Goal: Task Accomplishment & Management: Complete application form

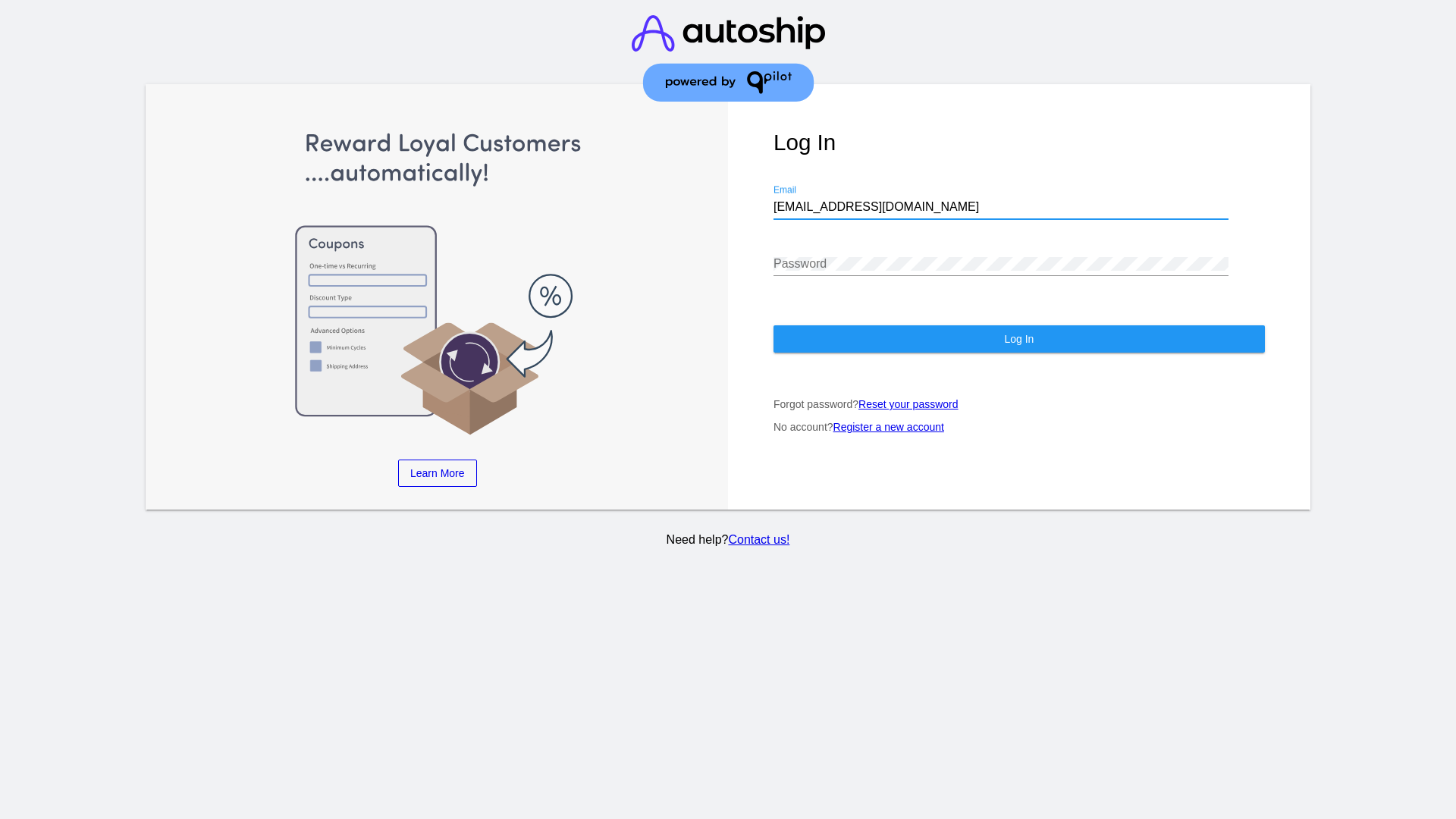
type input "[EMAIL_ADDRESS][DOMAIN_NAME]"
click at [1019, 339] on span "Log In" at bounding box center [1019, 338] width 29 height 12
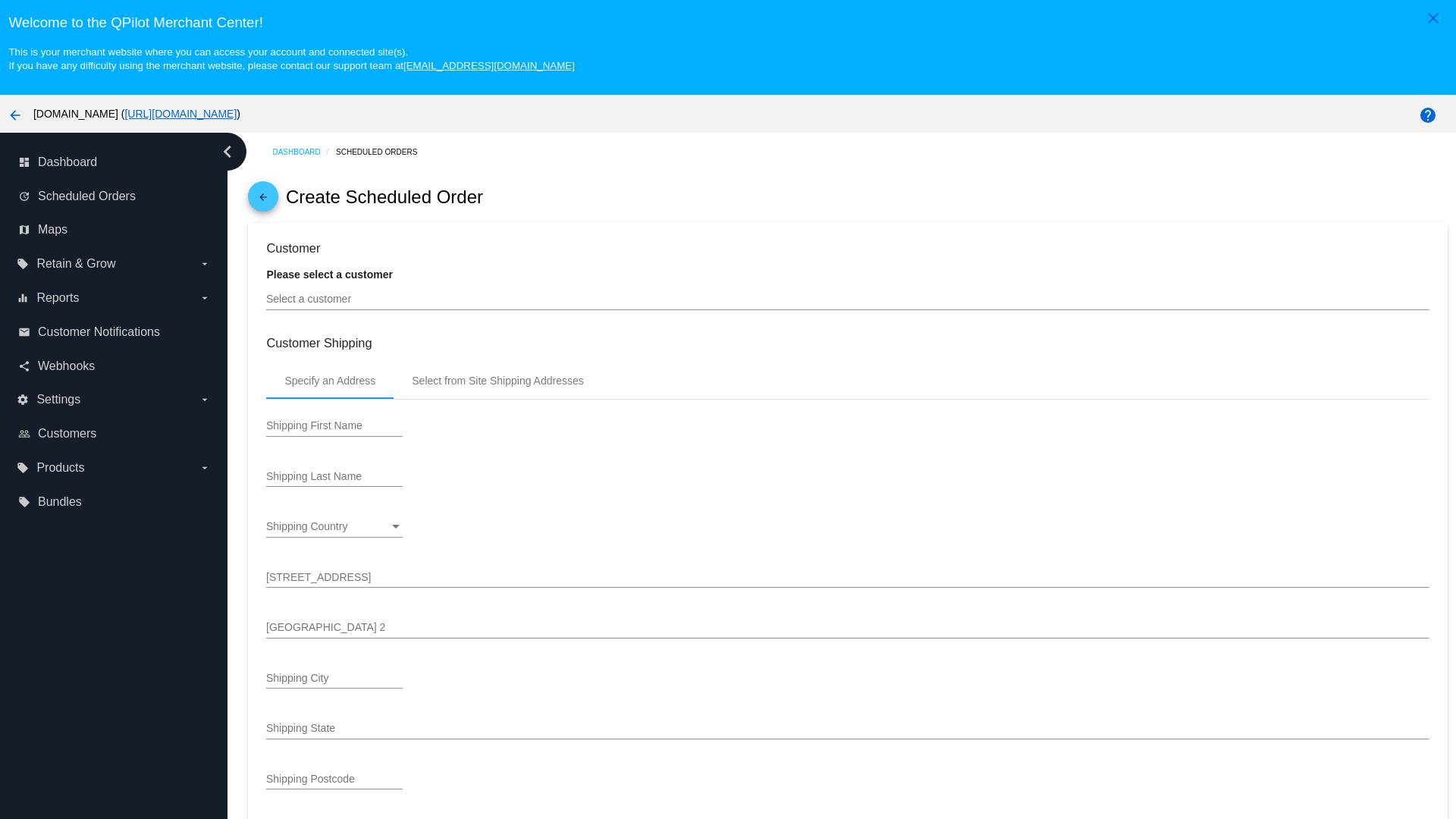
click at [848, 299] on input "Select a customer" at bounding box center [848, 299] width 1163 height 12
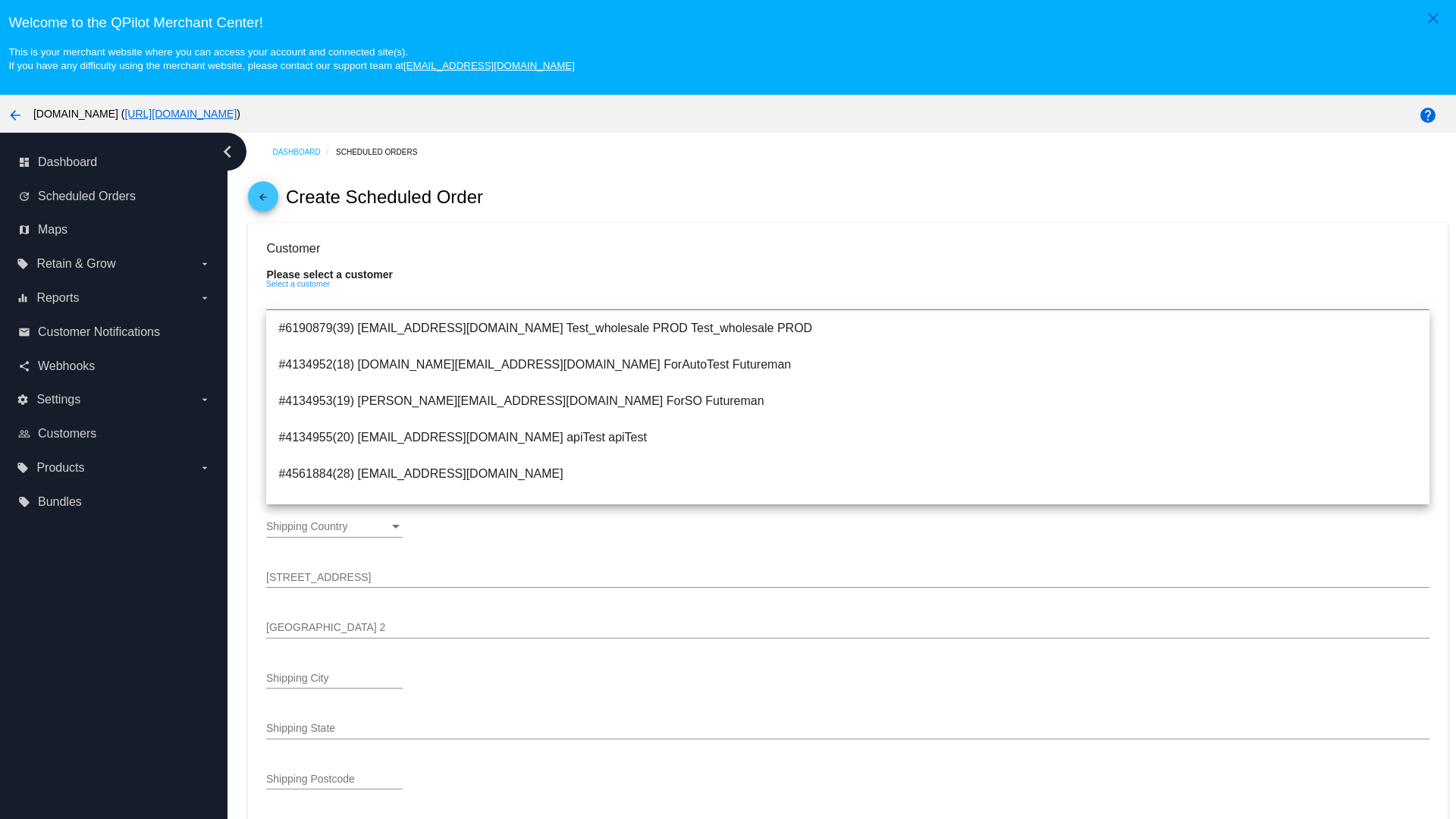
type input "ForSO"
type input "Futureman"
type input "1 Main St 1"
type input "San Jose"
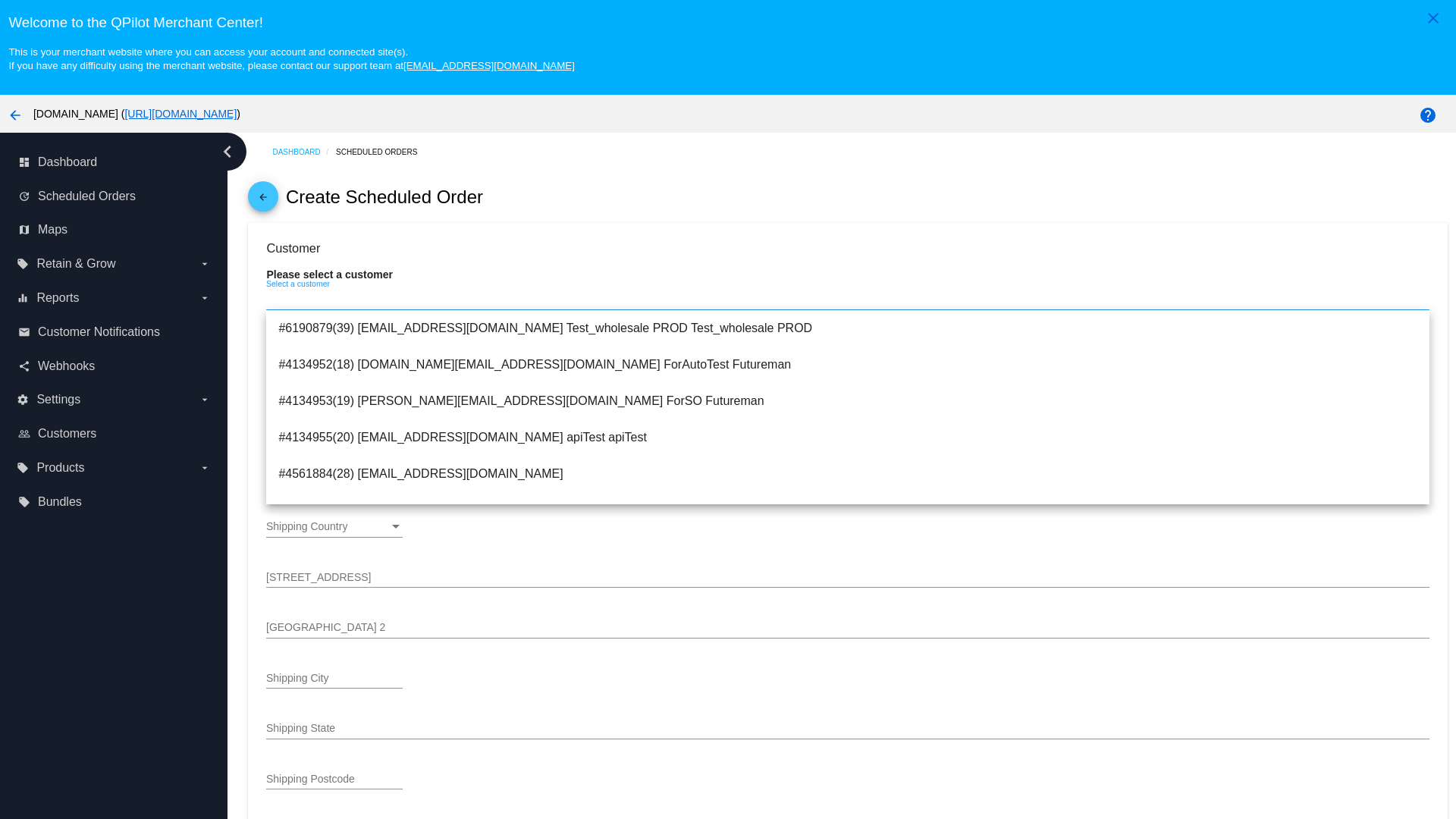
type input "95131"
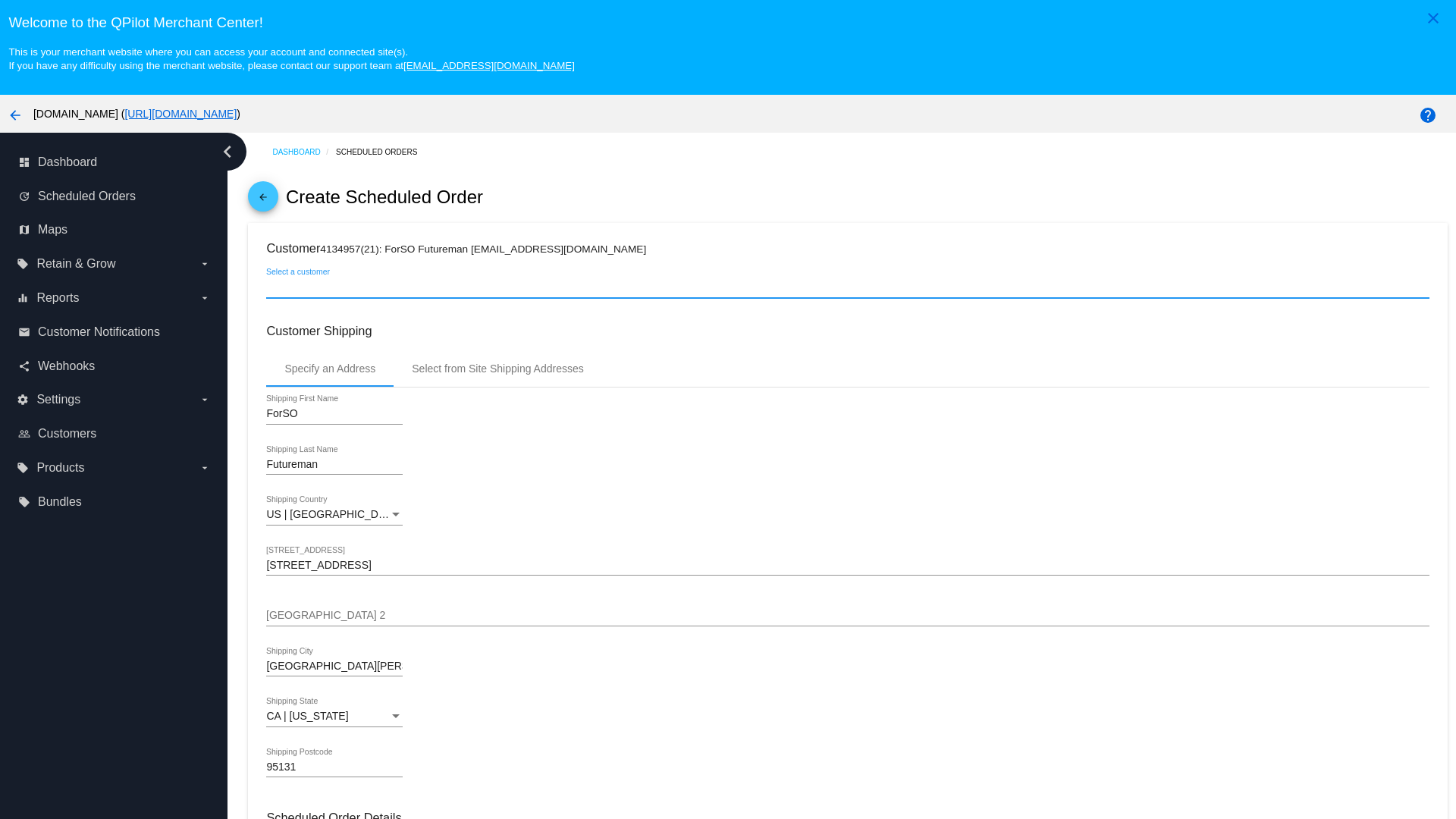
scroll to position [537, 0]
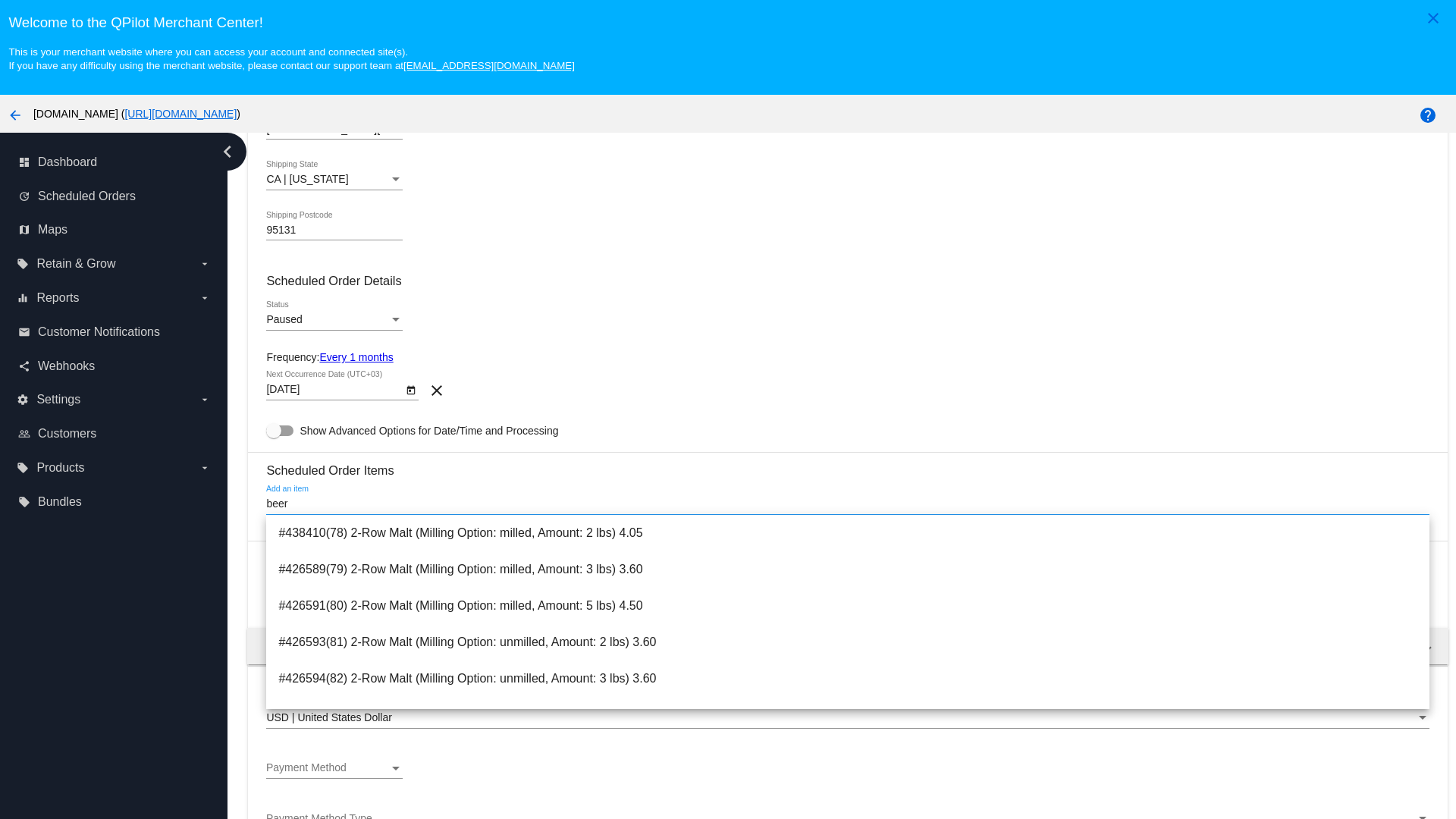
type input "beer"
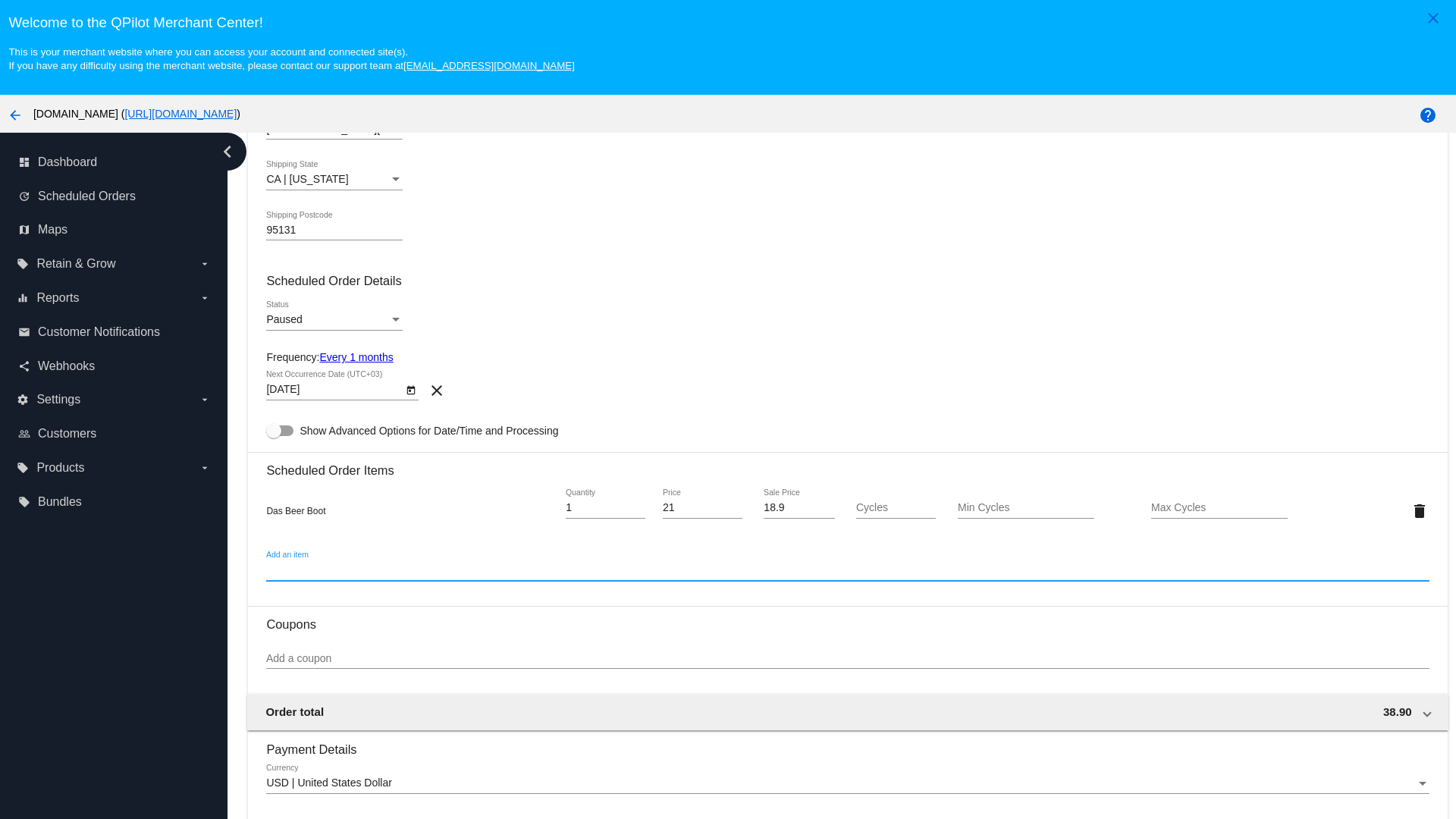
scroll to position [95, 0]
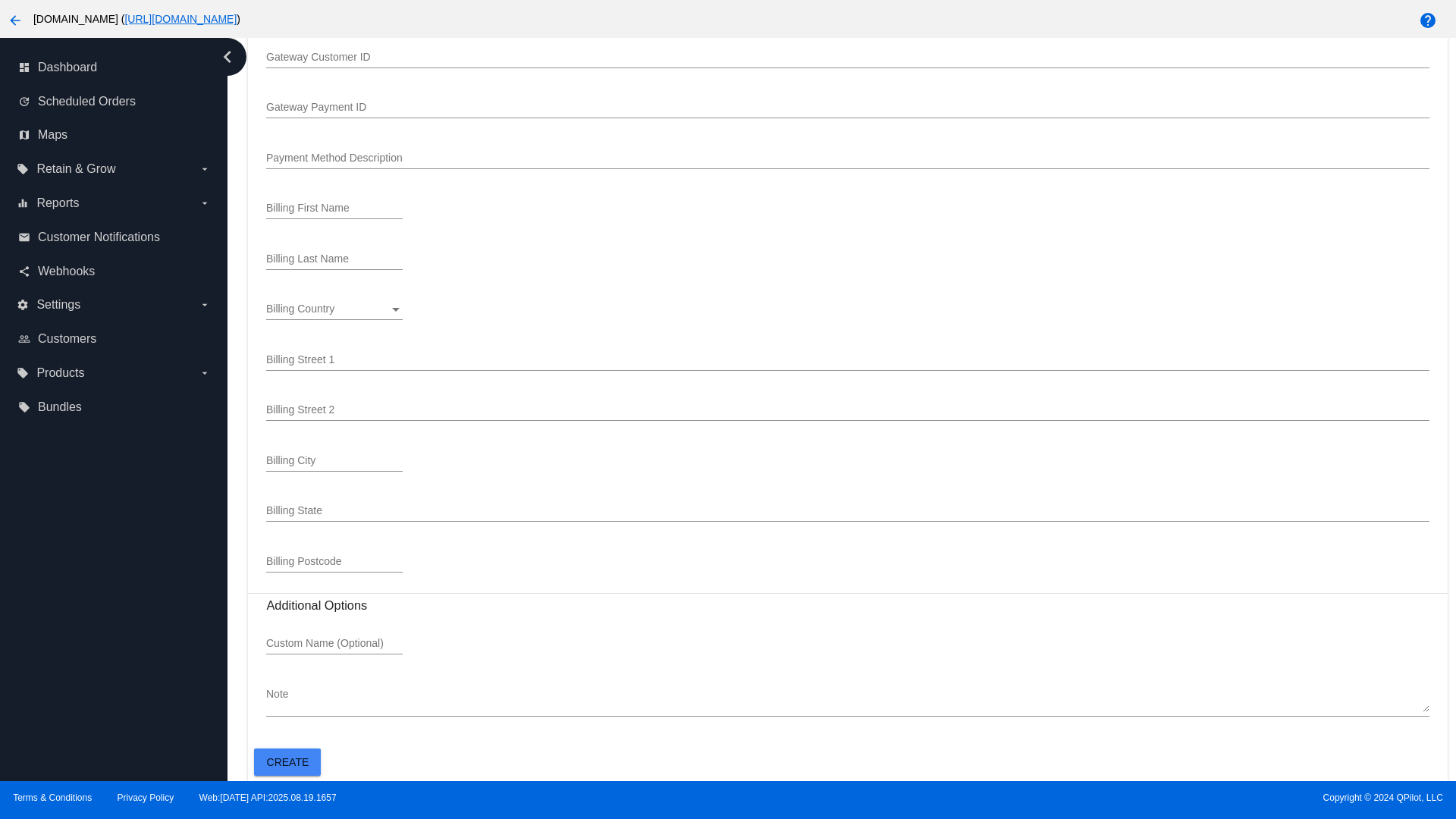
click at [287, 761] on span "Create" at bounding box center [288, 762] width 43 height 12
